Goal: Check status

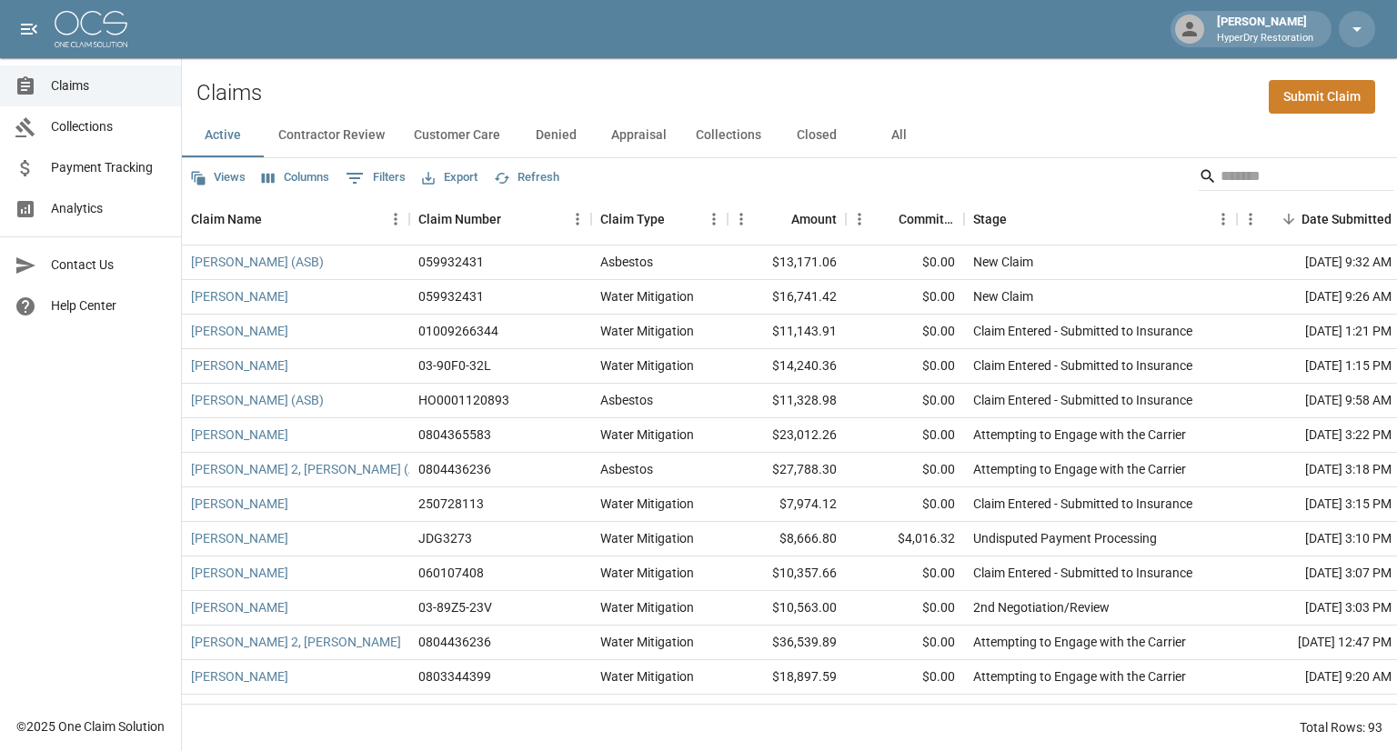
click at [96, 171] on span "Payment Tracking" at bounding box center [109, 167] width 116 height 19
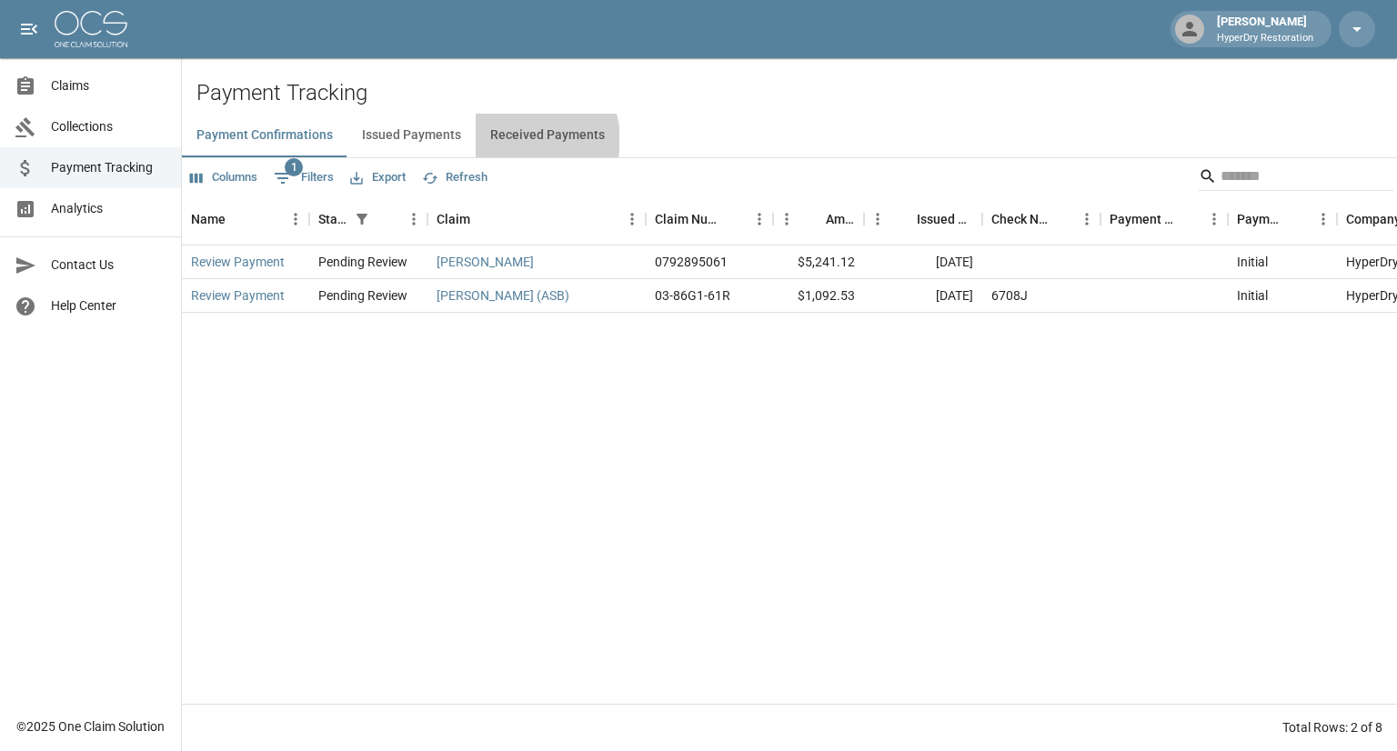
click at [525, 140] on button "Received Payments" at bounding box center [548, 136] width 144 height 44
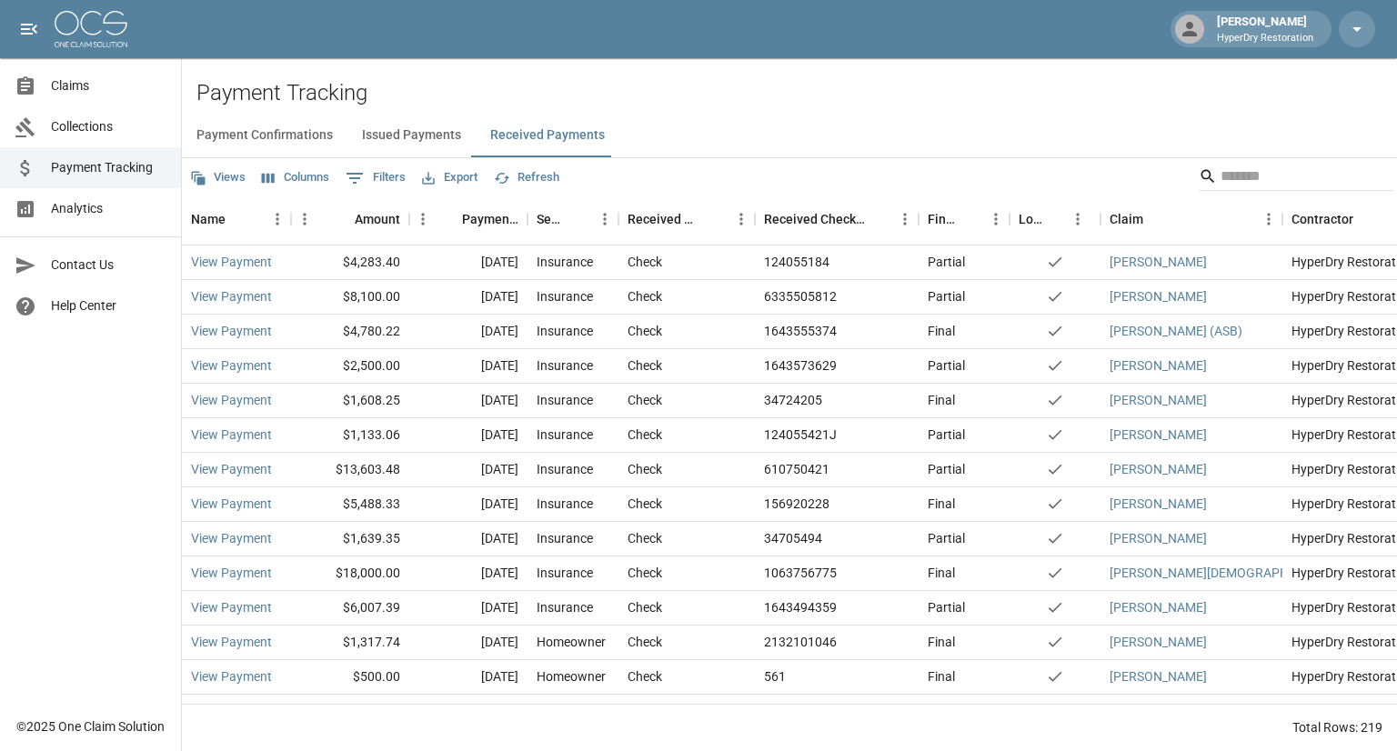
click at [77, 85] on span "Claims" at bounding box center [109, 85] width 116 height 19
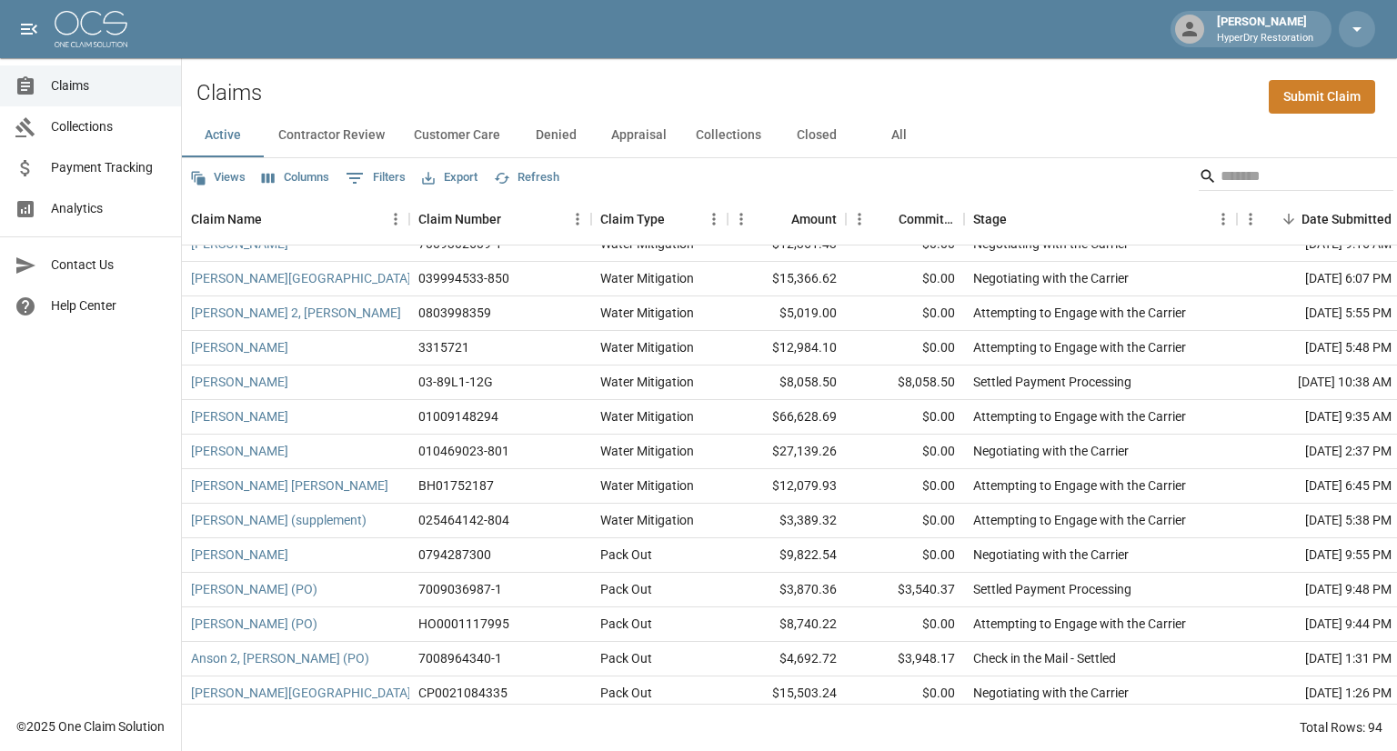
scroll to position [1436, 0]
